Goal: Task Accomplishment & Management: Manage account settings

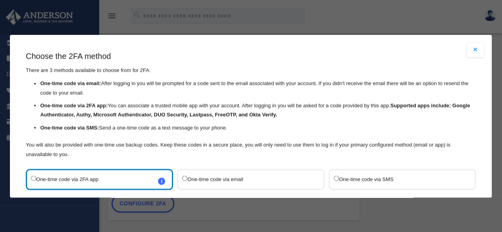
click at [346, 177] on label "One-time code via SMS" at bounding box center [398, 179] width 129 height 11
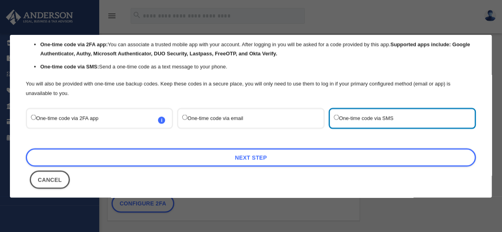
scroll to position [67, 0]
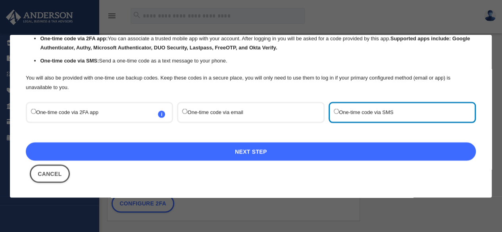
click at [371, 154] on link "Next Step" at bounding box center [251, 151] width 450 height 18
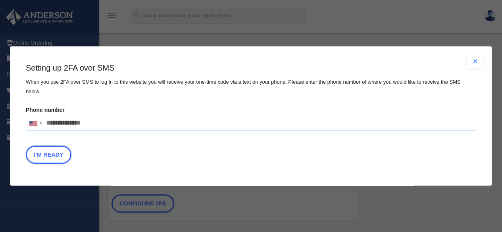
click at [115, 121] on input "Phone number [GEOGRAPHIC_DATA] +1 [GEOGRAPHIC_DATA] +44 [GEOGRAPHIC_DATA] (‫[GE…" at bounding box center [251, 123] width 450 height 16
type input "**********"
click at [49, 149] on button "I'm Ready" at bounding box center [49, 155] width 46 height 18
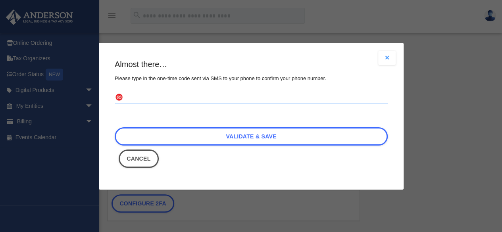
click at [49, 149] on div "Are you sure? Any unsaved changes will be lost! Yes No Choose the 2FA method Th…" at bounding box center [251, 116] width 502 height 232
click at [166, 100] on input "text" at bounding box center [251, 97] width 273 height 13
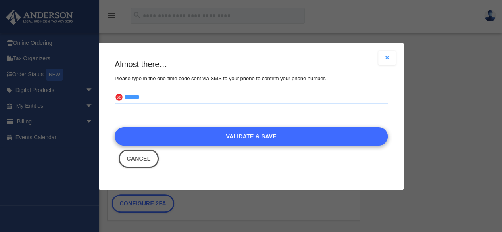
type input "******"
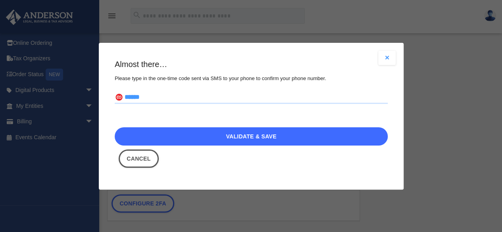
click at [240, 136] on link "Validate & Save" at bounding box center [251, 136] width 273 height 18
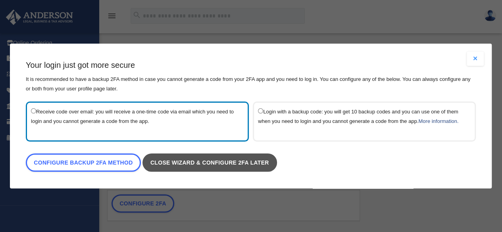
click at [263, 157] on link "Close wizard & configure 2FA later" at bounding box center [209, 163] width 135 height 18
click at [240, 161] on link "Close wizard & configure 2FA later" at bounding box center [209, 163] width 135 height 18
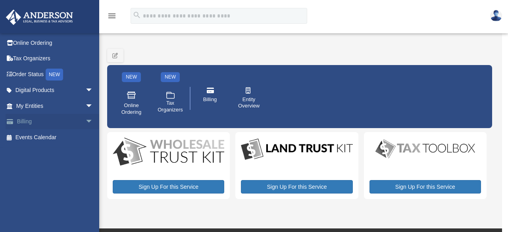
click at [49, 119] on link "Billing arrow_drop_down" at bounding box center [56, 122] width 100 height 16
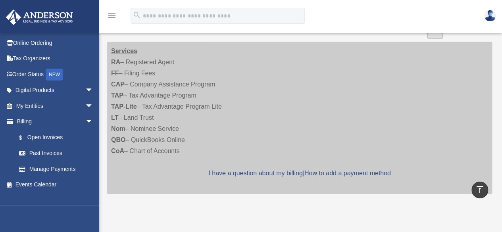
scroll to position [381, 0]
